Goal: Check status: Check status

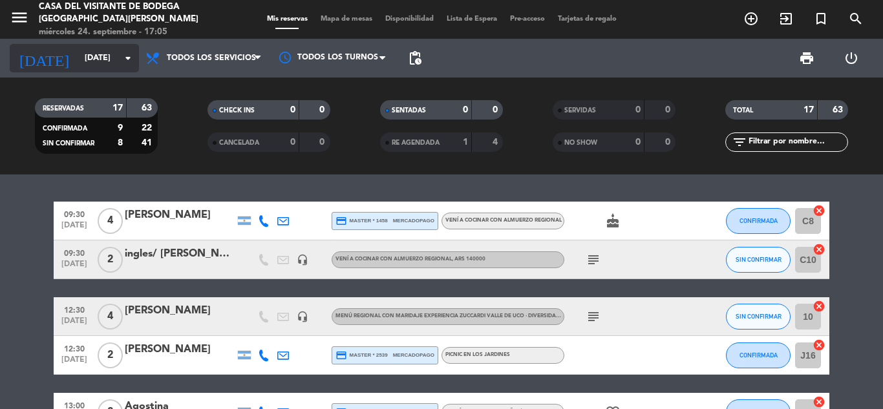
click at [78, 48] on input "[DATE]" at bounding box center [132, 58] width 109 height 22
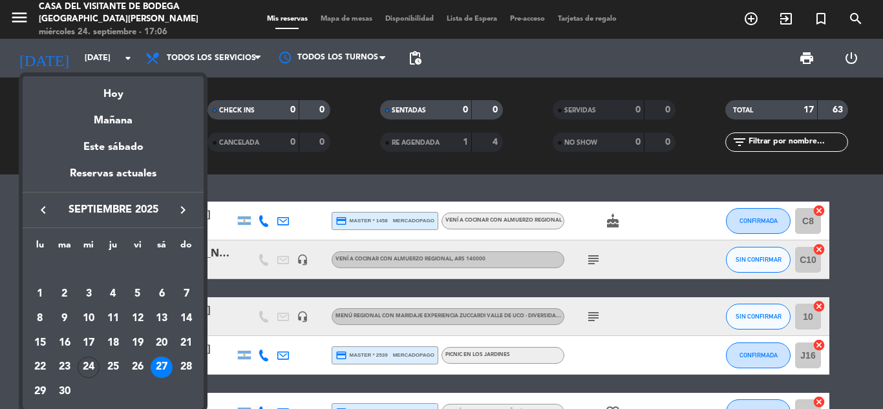
click at [164, 366] on div "27" at bounding box center [162, 368] width 22 height 22
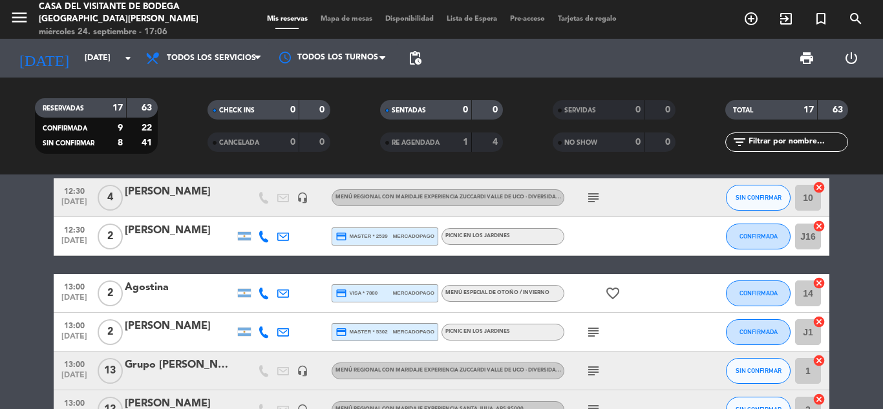
scroll to position [194, 0]
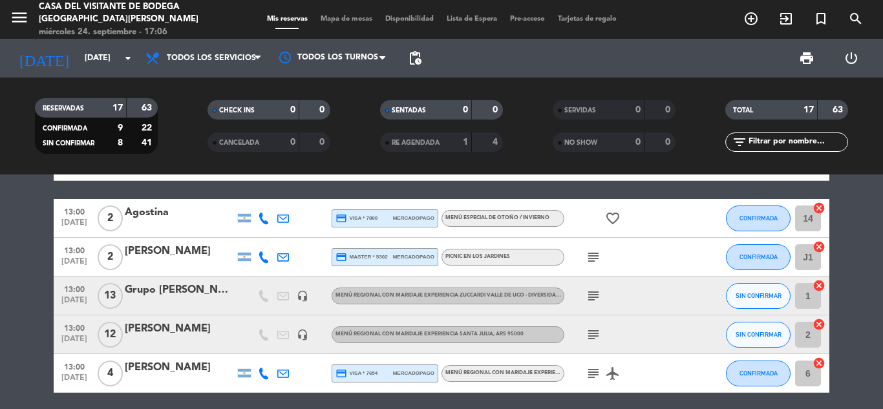
click at [171, 292] on div "Grupo [PERSON_NAME]" at bounding box center [180, 290] width 110 height 17
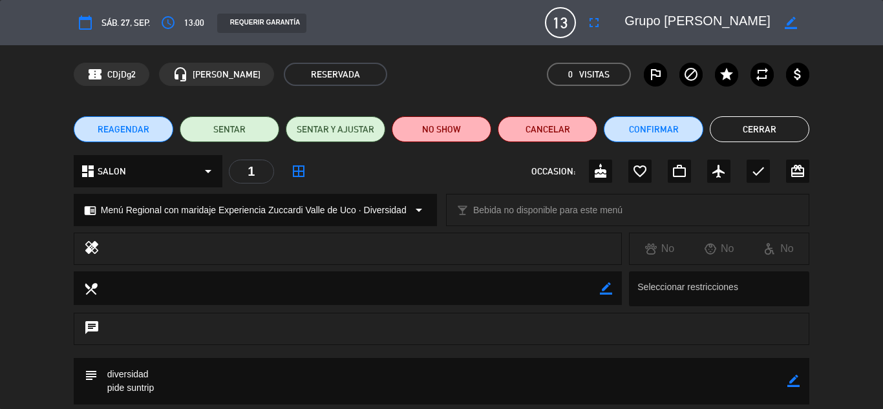
scroll to position [0, 52]
drag, startPoint x: 626, startPoint y: 20, endPoint x: 775, endPoint y: 26, distance: 148.8
click at [775, 26] on div "border_color" at bounding box center [712, 22] width 194 height 23
click at [774, 126] on button "Cerrar" at bounding box center [760, 129] width 100 height 26
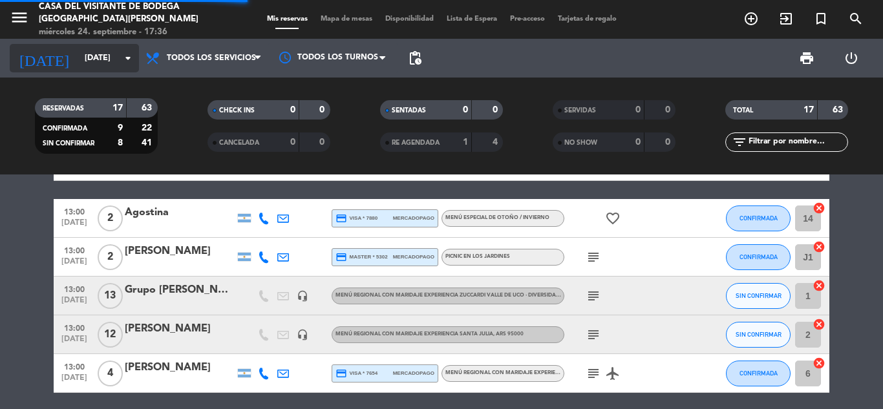
click at [81, 56] on input "[DATE]" at bounding box center [132, 58] width 109 height 22
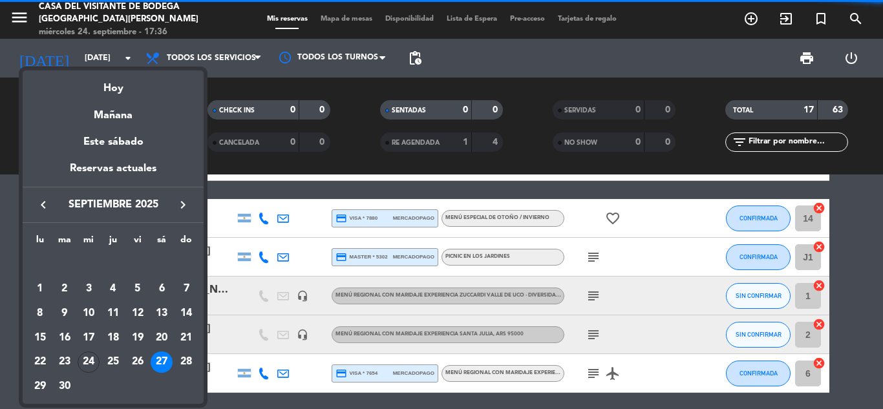
click at [183, 206] on icon "keyboard_arrow_right" at bounding box center [183, 205] width 16 height 16
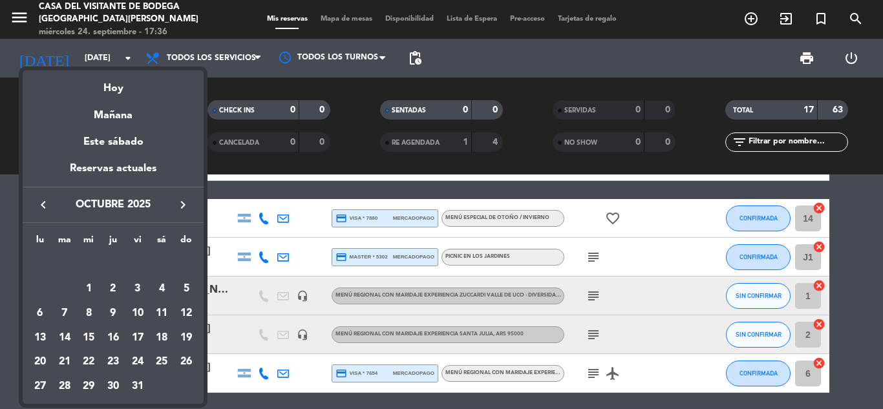
click at [183, 206] on icon "keyboard_arrow_right" at bounding box center [183, 205] width 16 height 16
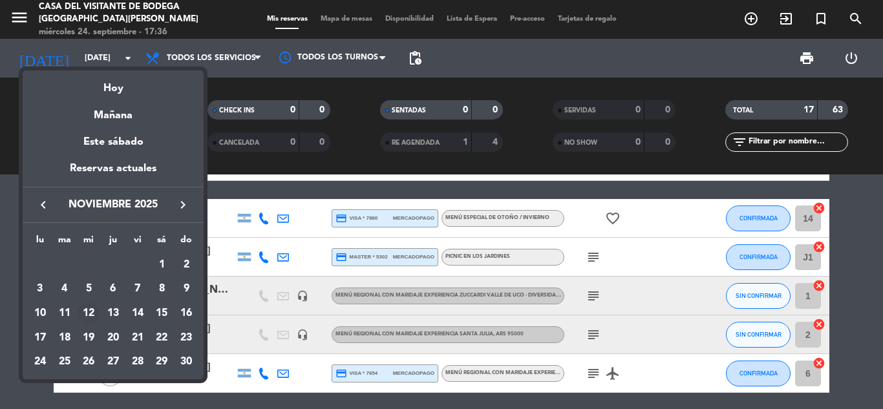
click at [89, 318] on div "12" at bounding box center [89, 313] width 22 height 22
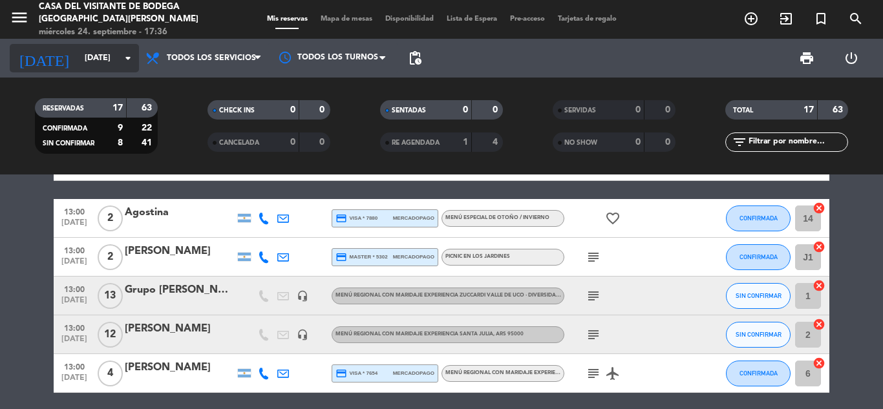
type input "[DATE]"
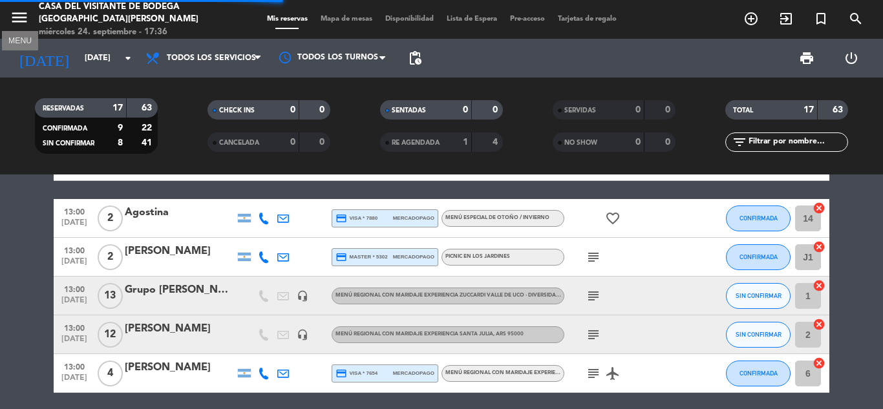
click at [19, 25] on icon "menu" at bounding box center [19, 17] width 19 height 19
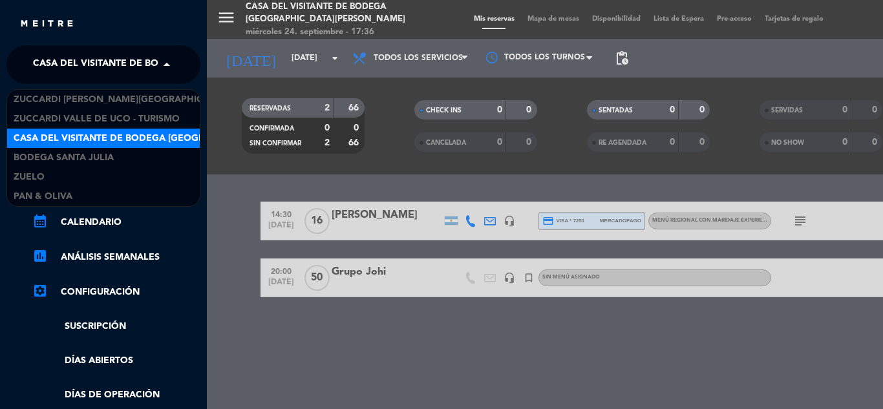
click at [117, 58] on span "Casa del Visitante de Bodega [GEOGRAPHIC_DATA][PERSON_NAME]" at bounding box center [195, 64] width 325 height 27
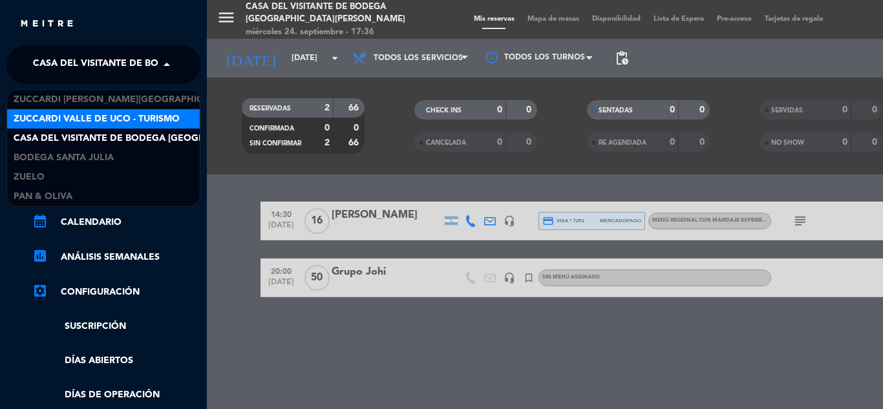
click at [104, 115] on span "Zuccardi Valle de Uco - Turismo" at bounding box center [97, 119] width 166 height 15
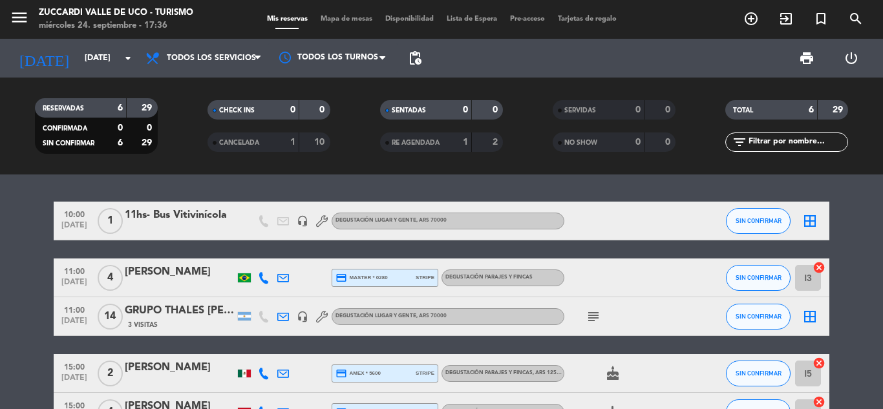
click at [176, 311] on div "GRUPO THALES [PERSON_NAME]" at bounding box center [180, 310] width 110 height 17
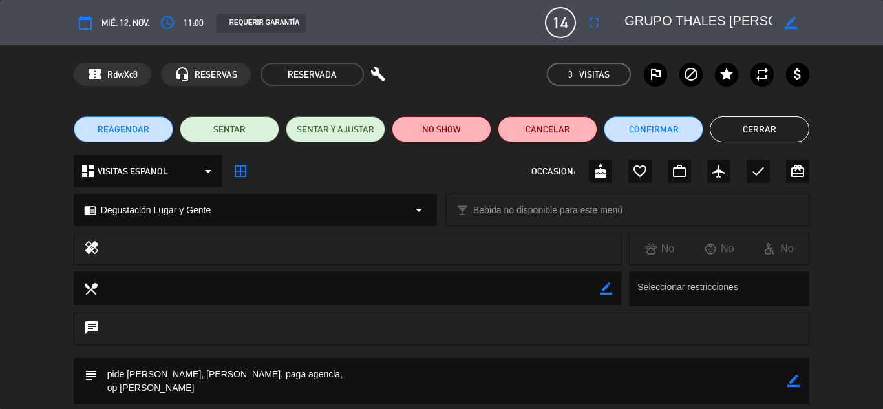
click at [782, 133] on button "Cerrar" at bounding box center [760, 129] width 100 height 26
